Goal: Complete application form

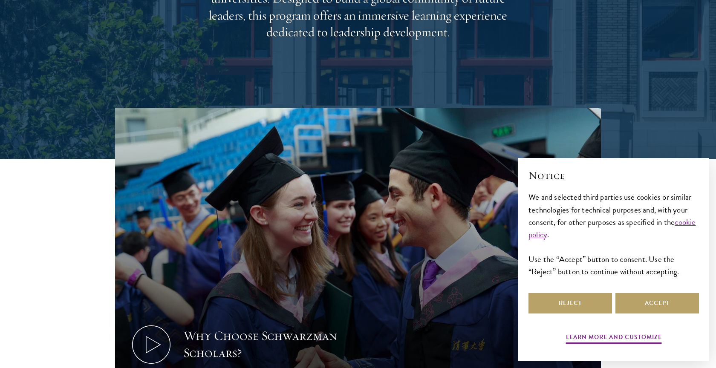
click at [650, 316] on div "Learn more and customize Reject Accept" at bounding box center [613, 318] width 170 height 55
click at [650, 306] on button "Accept" at bounding box center [657, 303] width 84 height 20
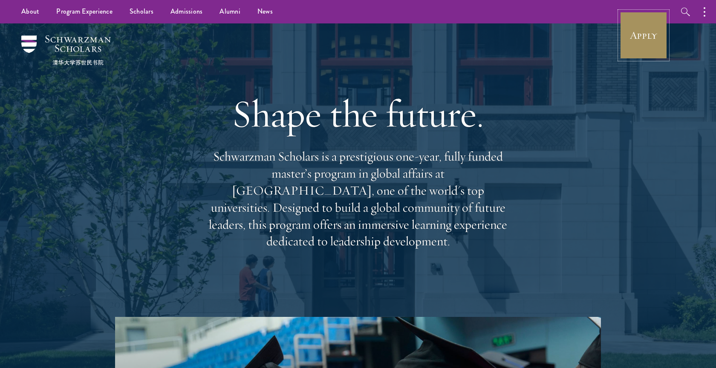
click at [640, 41] on link "Apply" at bounding box center [643, 36] width 48 height 48
click at [630, 52] on link "Apply" at bounding box center [643, 36] width 48 height 48
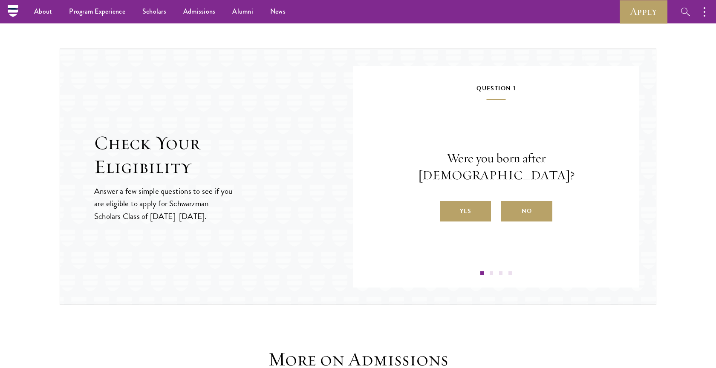
scroll to position [849, 0]
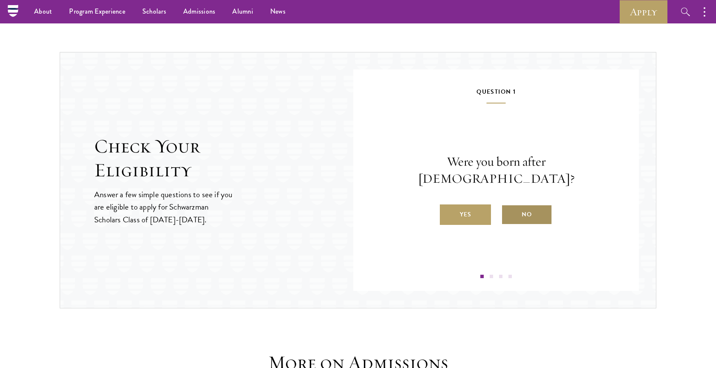
click at [516, 205] on label "No" at bounding box center [526, 215] width 51 height 20
click at [509, 205] on input "No" at bounding box center [505, 209] width 8 height 8
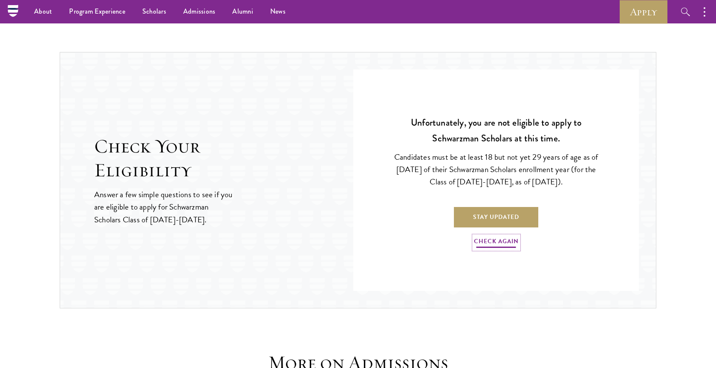
click at [497, 240] on link "Check Again" at bounding box center [496, 242] width 45 height 13
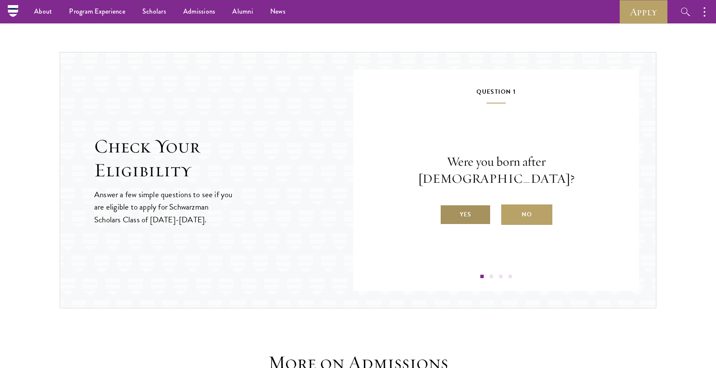
click at [481, 205] on label "Yes" at bounding box center [465, 215] width 51 height 20
click at [447, 205] on input "Yes" at bounding box center [444, 209] width 8 height 8
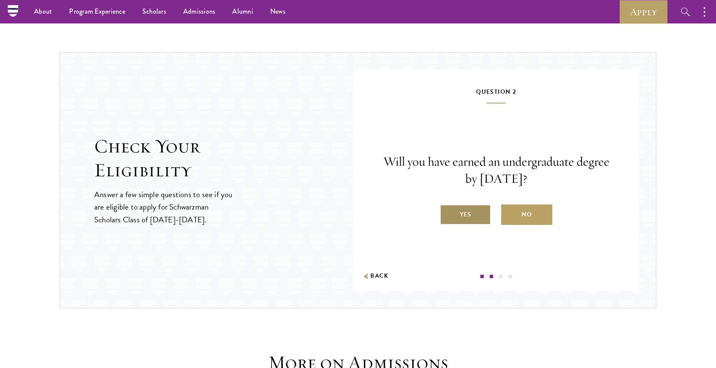
click at [472, 216] on label "Yes" at bounding box center [465, 215] width 51 height 20
click at [447, 213] on input "Yes" at bounding box center [444, 209] width 8 height 8
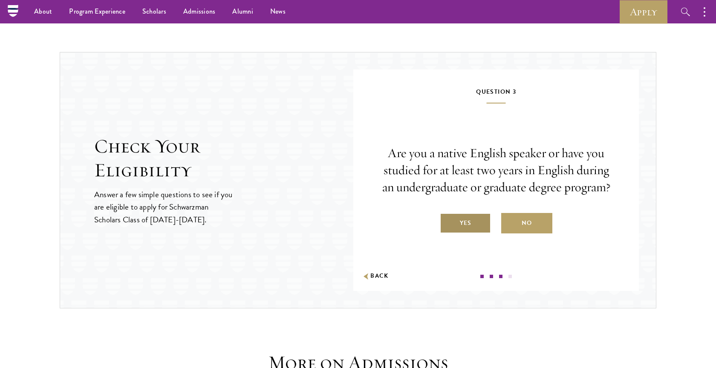
click at [468, 220] on label "Yes" at bounding box center [465, 223] width 51 height 20
click at [447, 220] on input "Yes" at bounding box center [444, 218] width 8 height 8
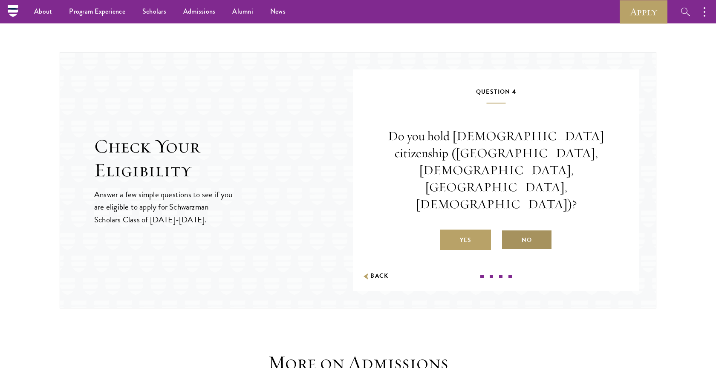
click at [537, 230] on label "No" at bounding box center [526, 240] width 51 height 20
click at [509, 231] on input "No" at bounding box center [505, 235] width 8 height 8
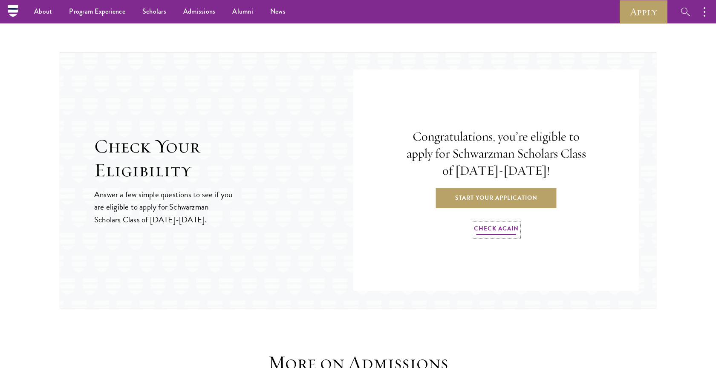
click at [480, 226] on link "Check Again" at bounding box center [496, 229] width 45 height 13
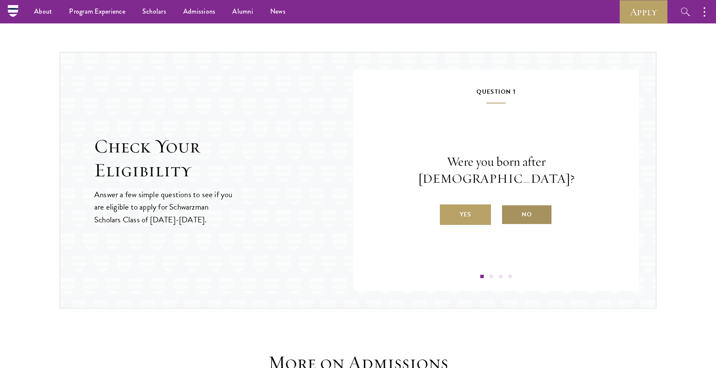
click at [517, 210] on label "No" at bounding box center [526, 215] width 51 height 20
click at [509, 210] on input "No" at bounding box center [505, 209] width 8 height 8
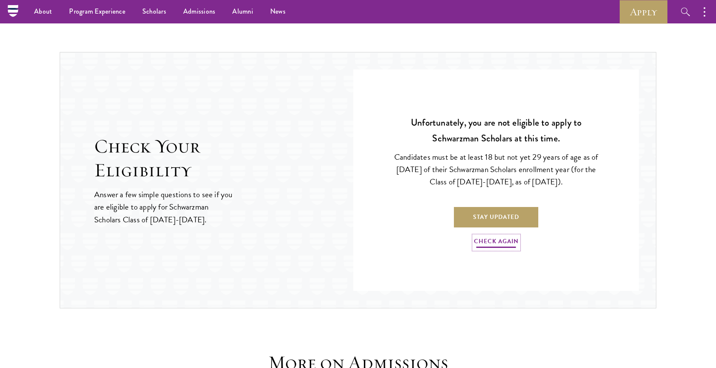
click at [490, 241] on link "Check Again" at bounding box center [496, 242] width 45 height 13
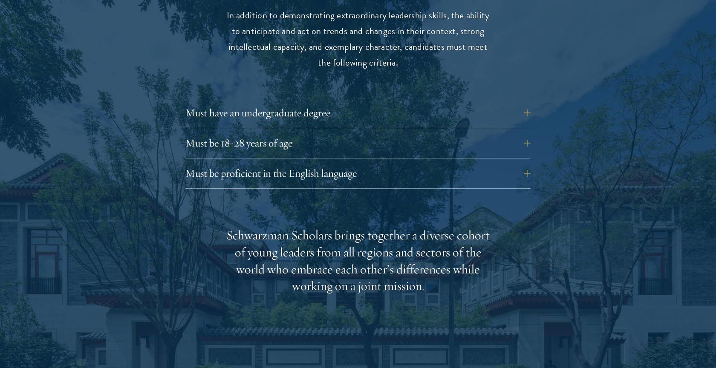
scroll to position [1166, 0]
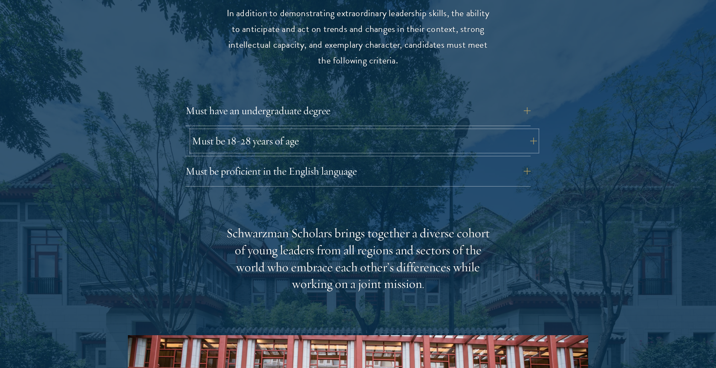
click at [533, 131] on button "Must be 18-28 years of age" at bounding box center [364, 141] width 345 height 20
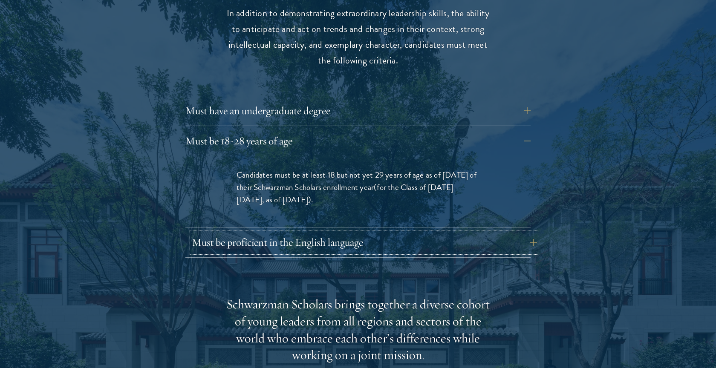
click at [522, 232] on button "Must be proficient in the English language" at bounding box center [364, 242] width 345 height 20
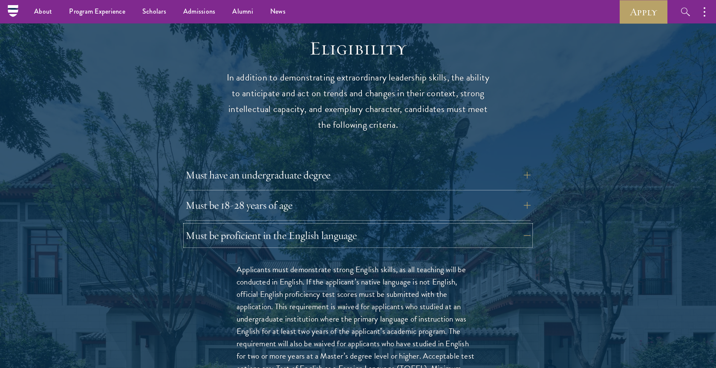
scroll to position [1098, 0]
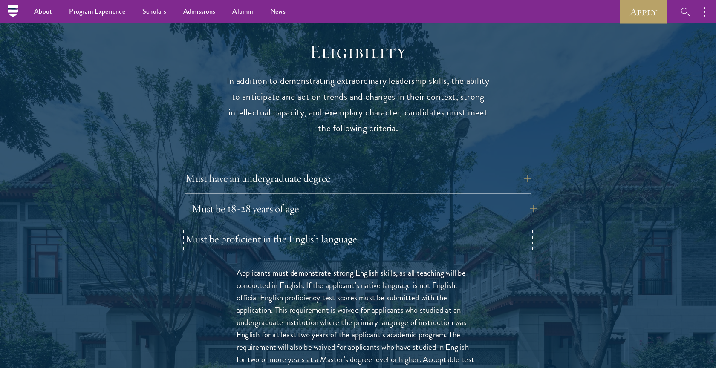
click at [500, 199] on button "Must be 18-28 years of age" at bounding box center [364, 209] width 345 height 20
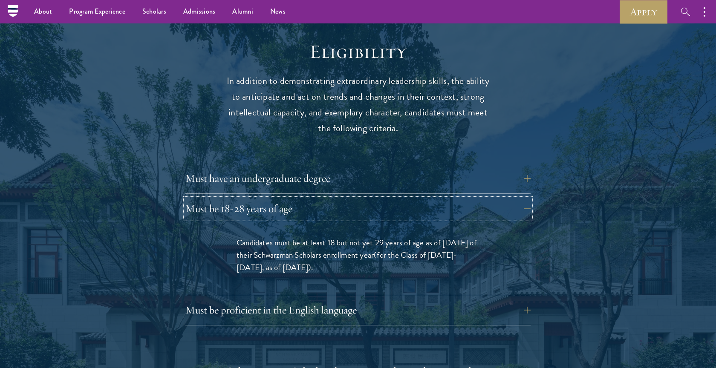
scroll to position [1075, 0]
